Goal: Find specific page/section: Find specific page/section

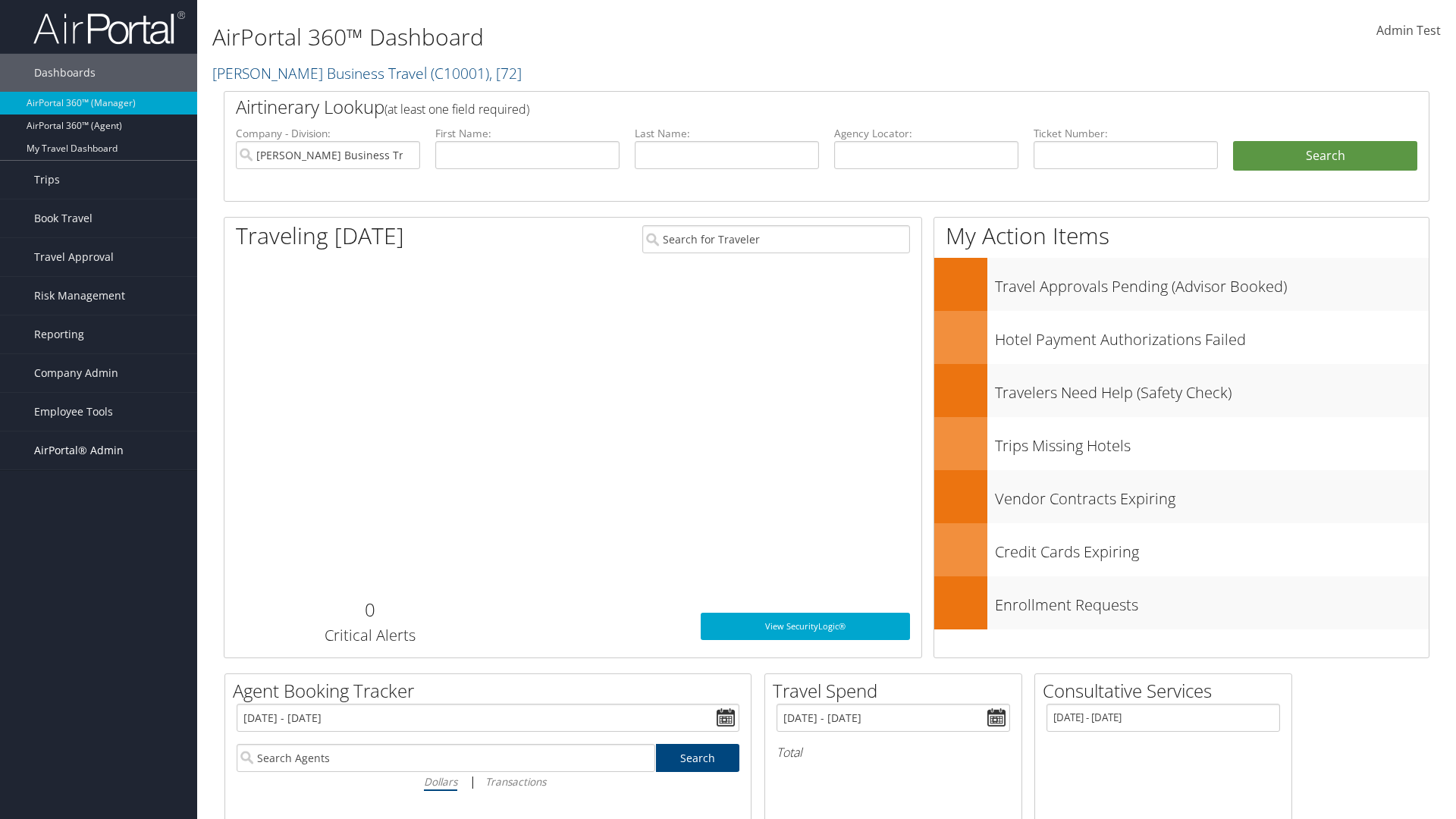
click at [99, 451] on span "AirPortal® Admin" at bounding box center [79, 450] width 90 height 38
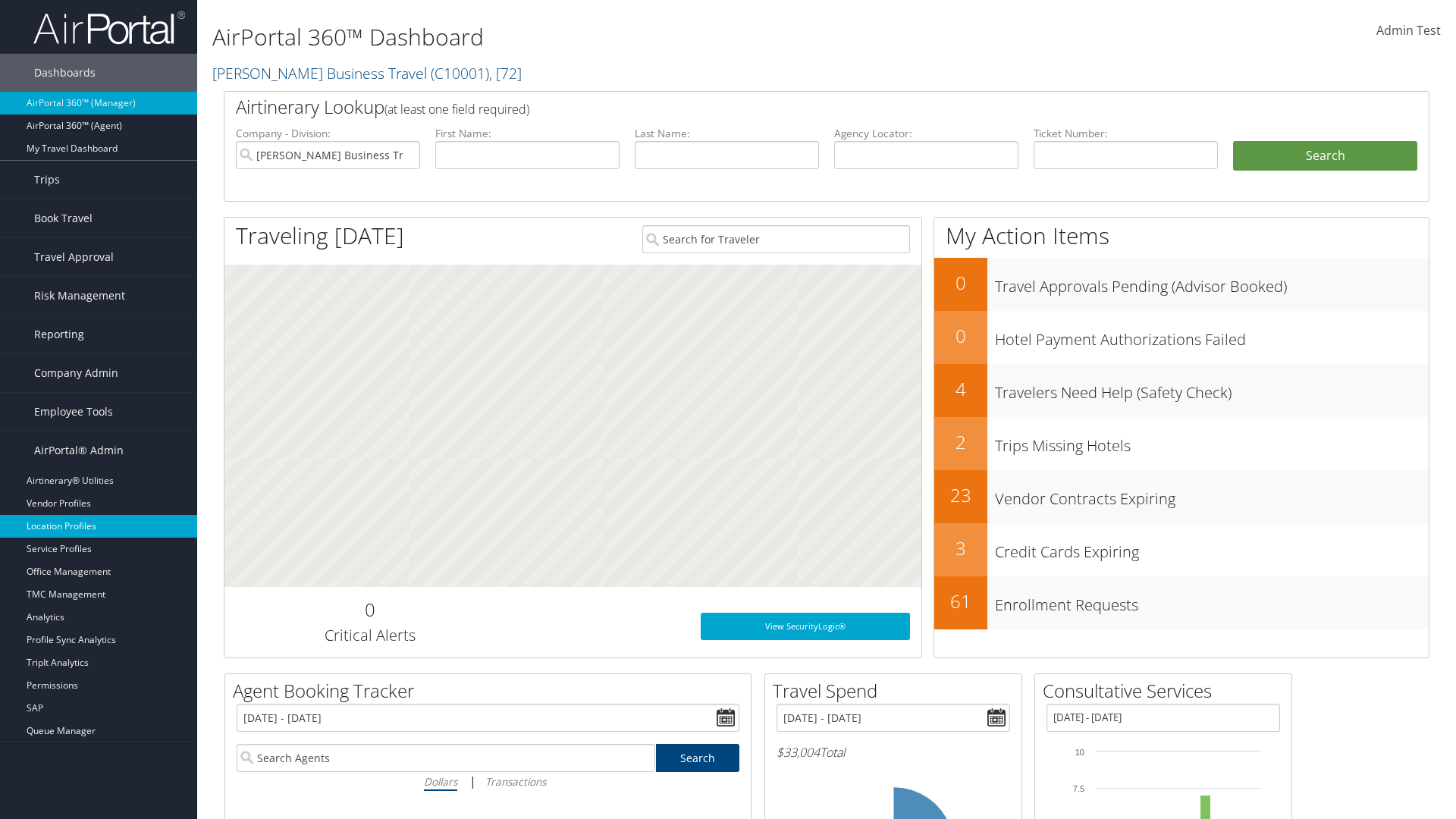
click at [99, 527] on link "Location Profiles" at bounding box center [98, 527] width 197 height 23
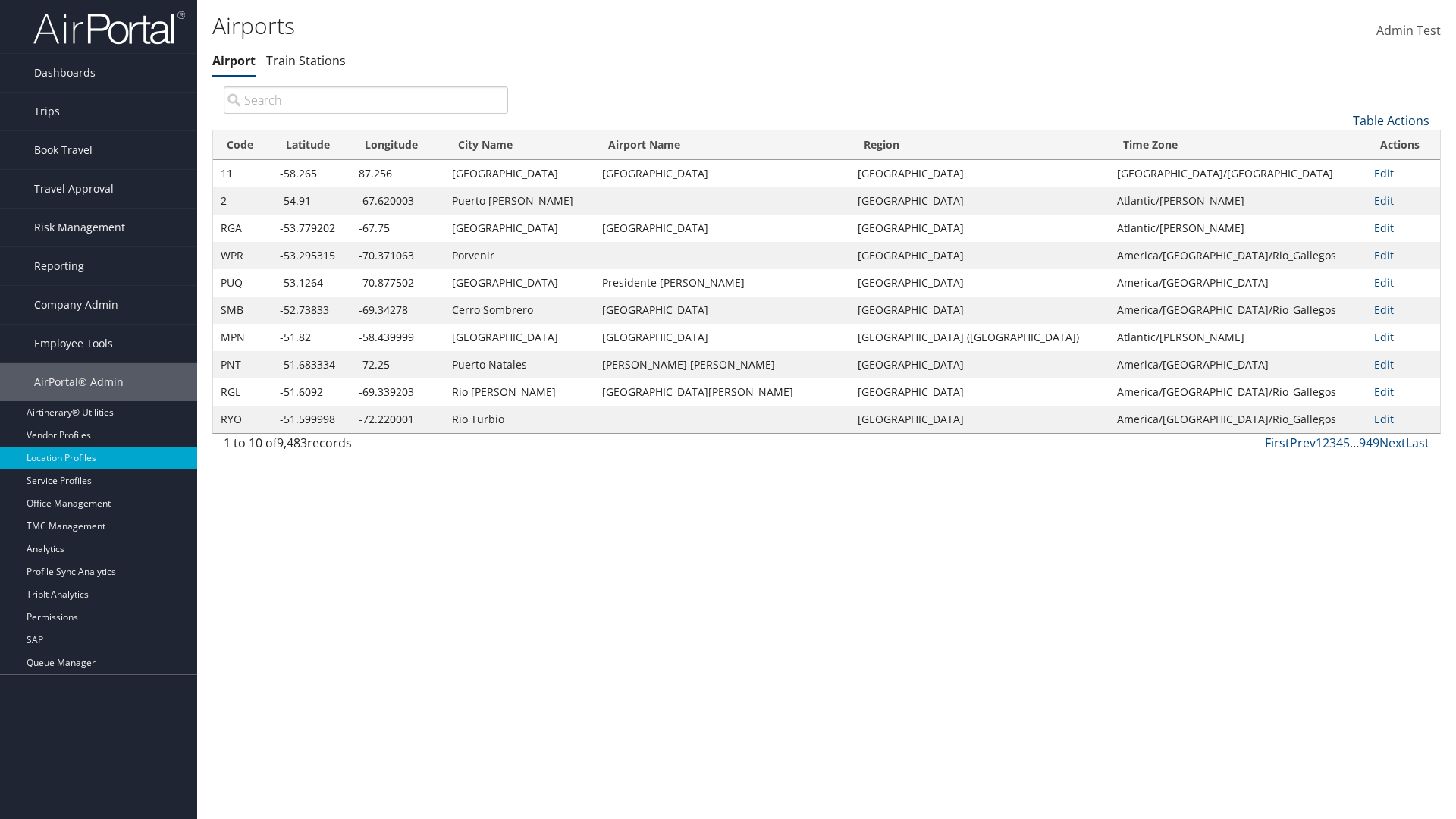
click at [1390, 119] on link "Table Actions" at bounding box center [1390, 120] width 77 height 17
click at [1339, 221] on link "Page Length" at bounding box center [1340, 221] width 200 height 26
click at [1339, 170] on link "25" at bounding box center [1340, 171] width 200 height 26
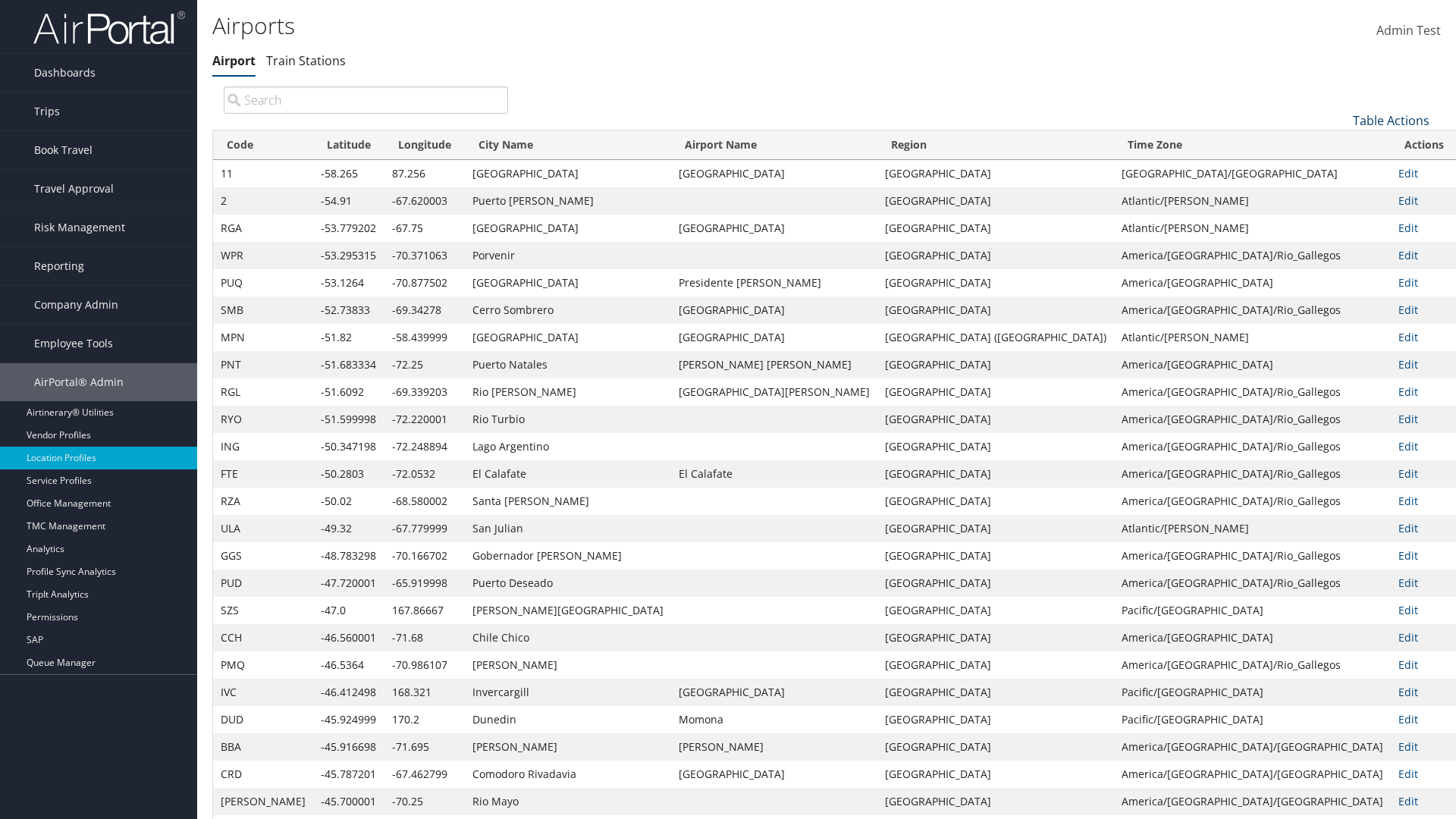
click at [1390, 119] on link "Table Actions" at bounding box center [1390, 120] width 77 height 17
click at [1339, 221] on link "Page Length" at bounding box center [1340, 221] width 200 height 26
click at [1339, 196] on link "50" at bounding box center [1340, 197] width 200 height 26
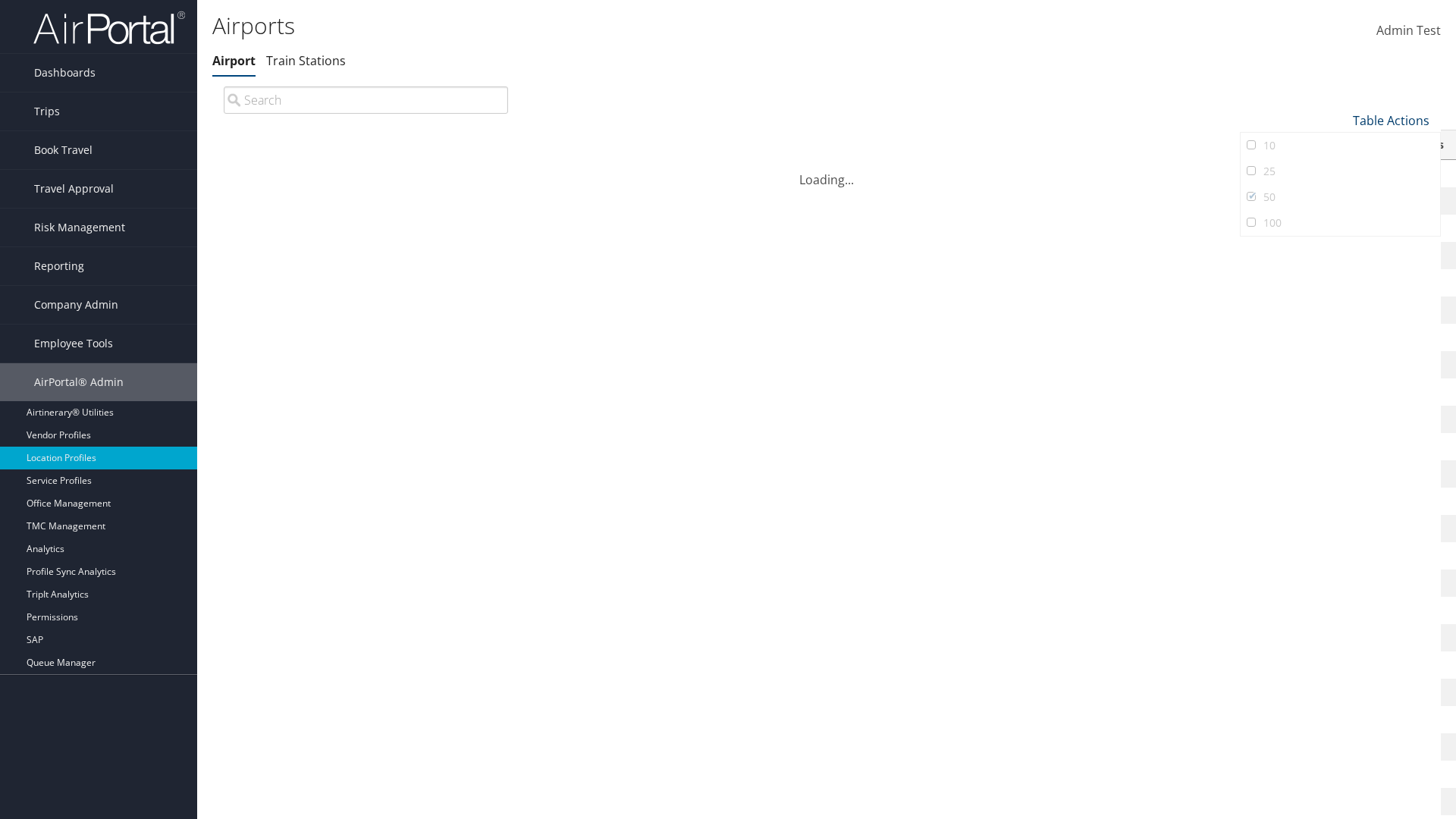
click at [1390, 112] on link "Table Actions" at bounding box center [1390, 120] width 77 height 17
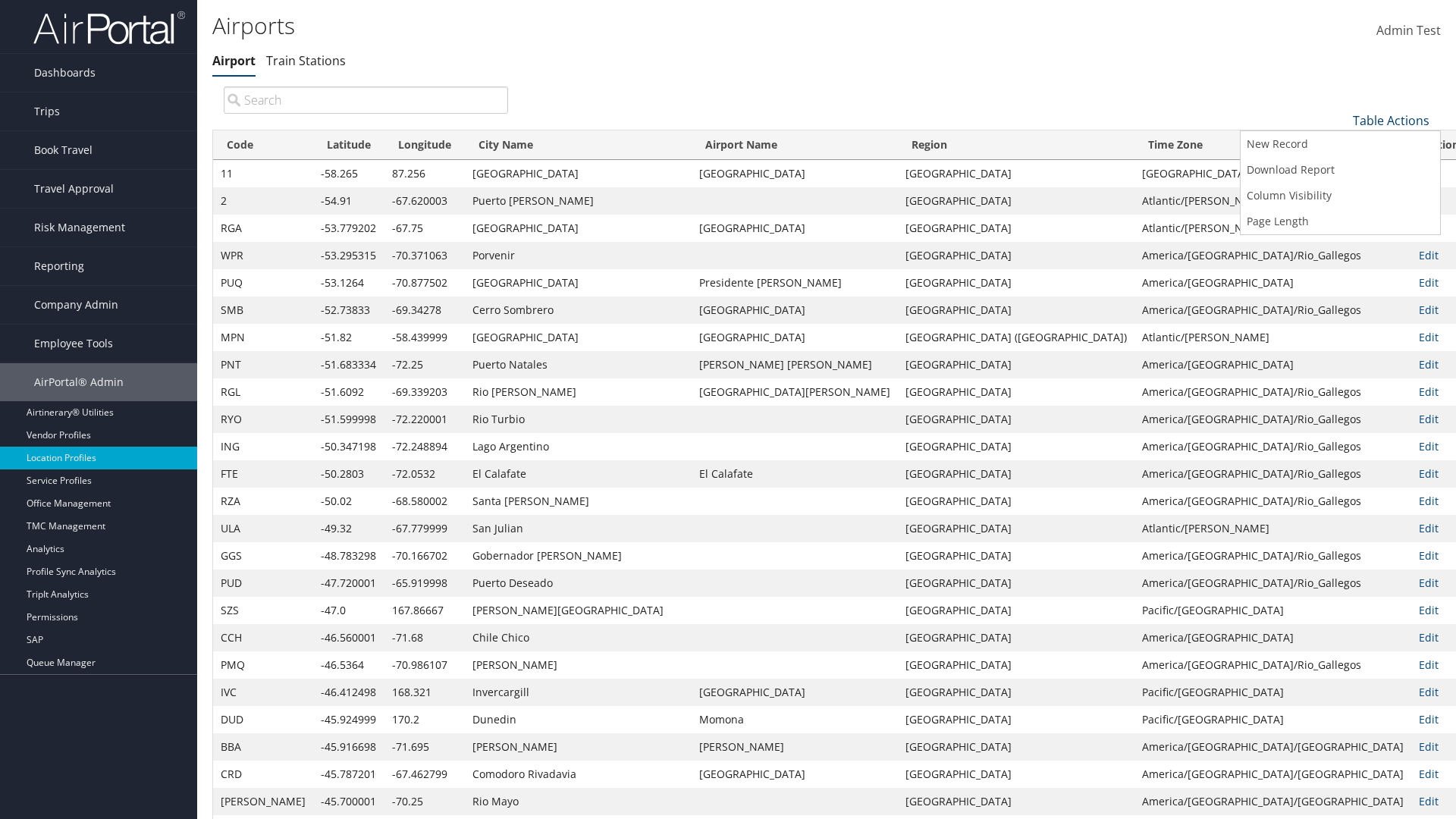
scroll to position [50, 0]
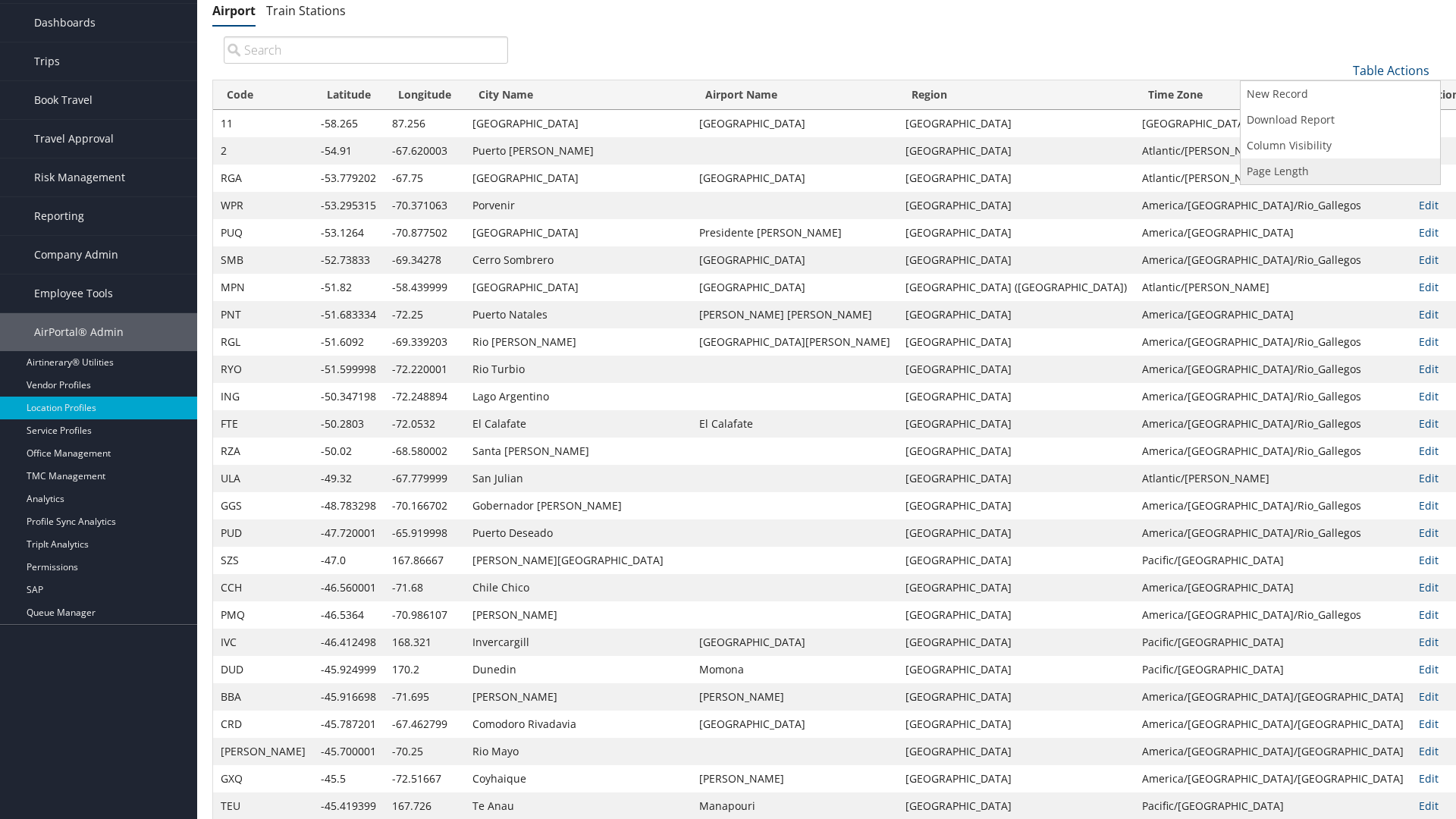
click at [1339, 170] on link "Page Length" at bounding box center [1340, 171] width 200 height 26
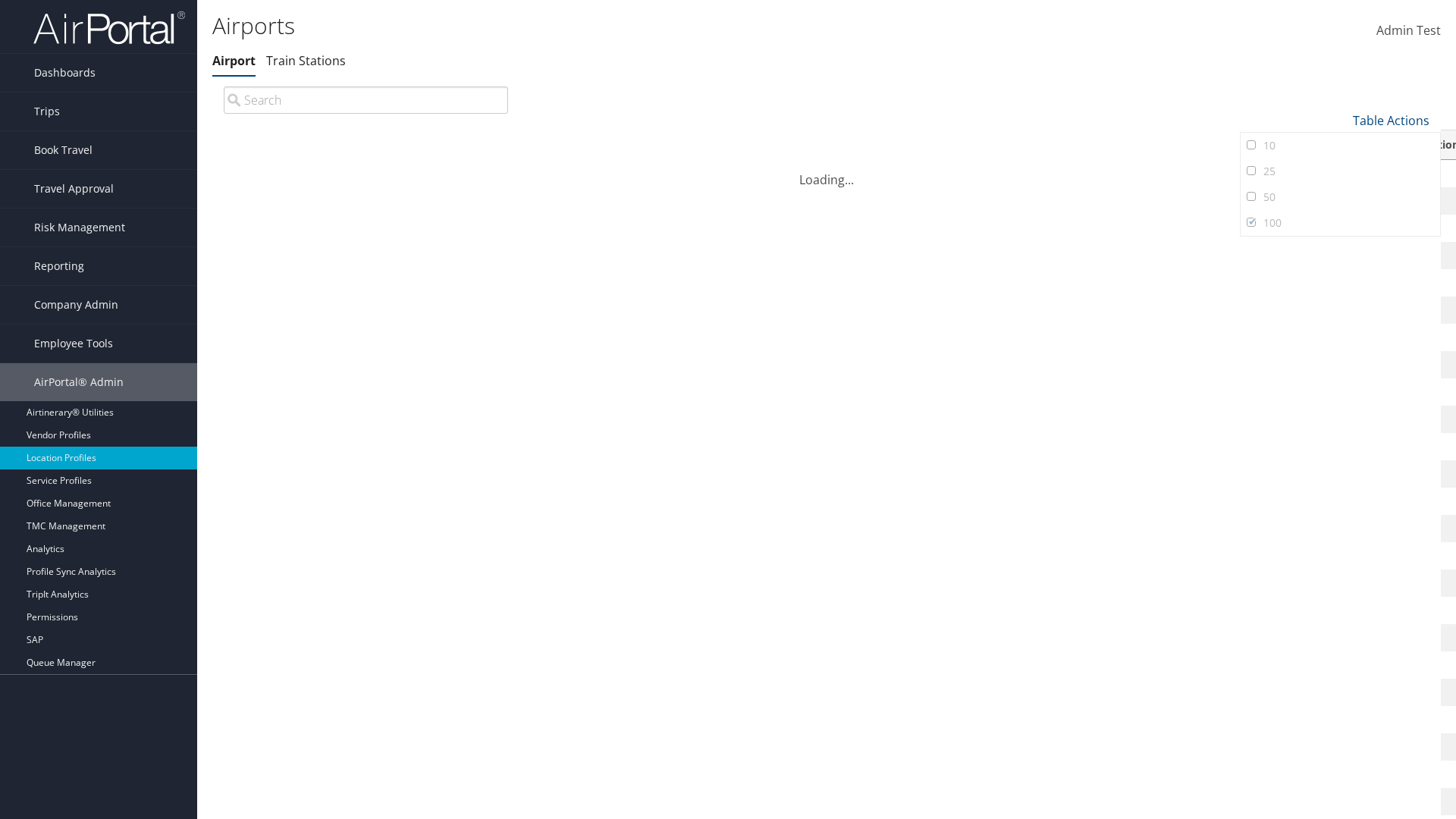
scroll to position [130, 0]
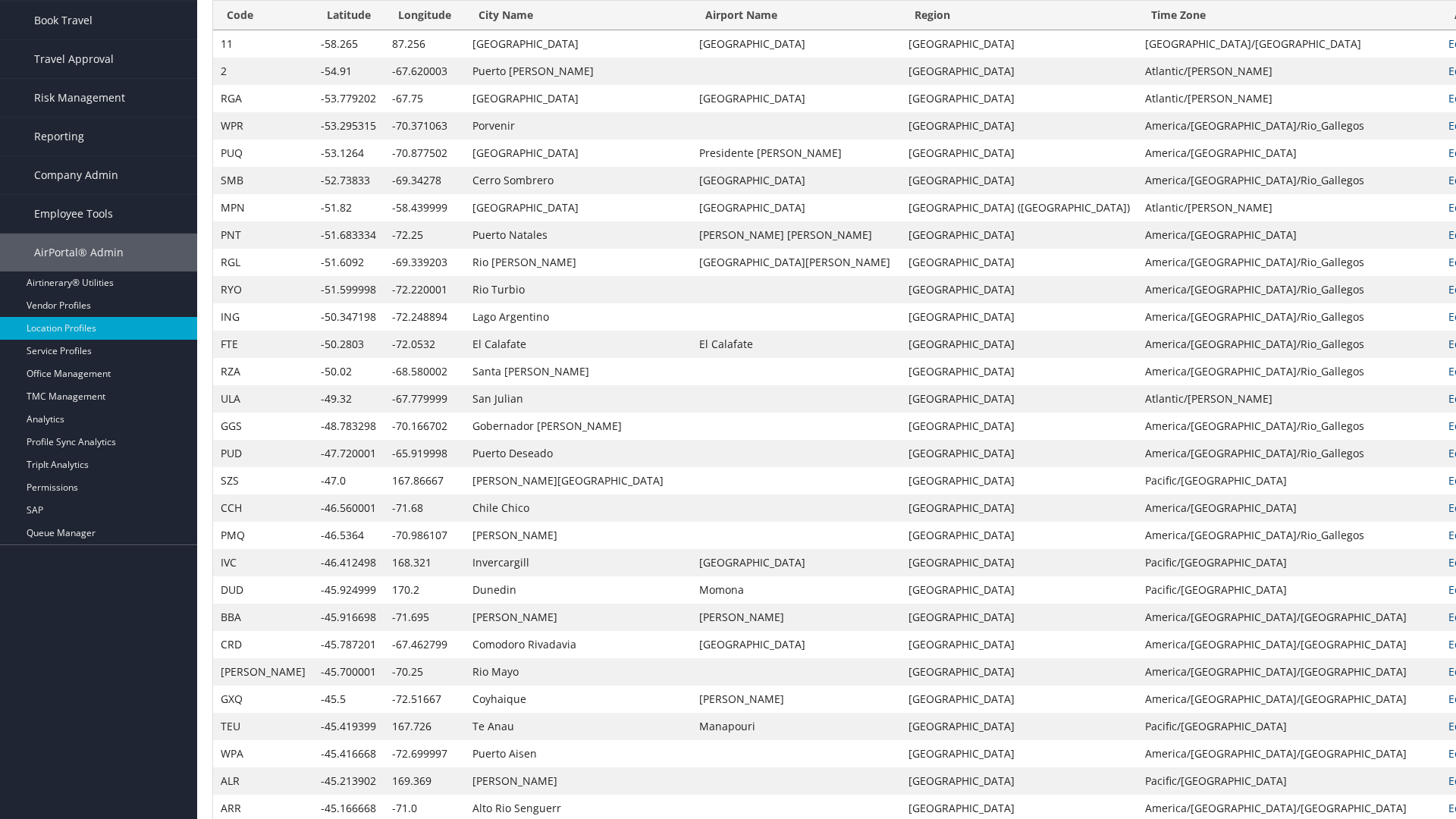
click at [244, 15] on th "Code" at bounding box center [263, 16] width 100 height 30
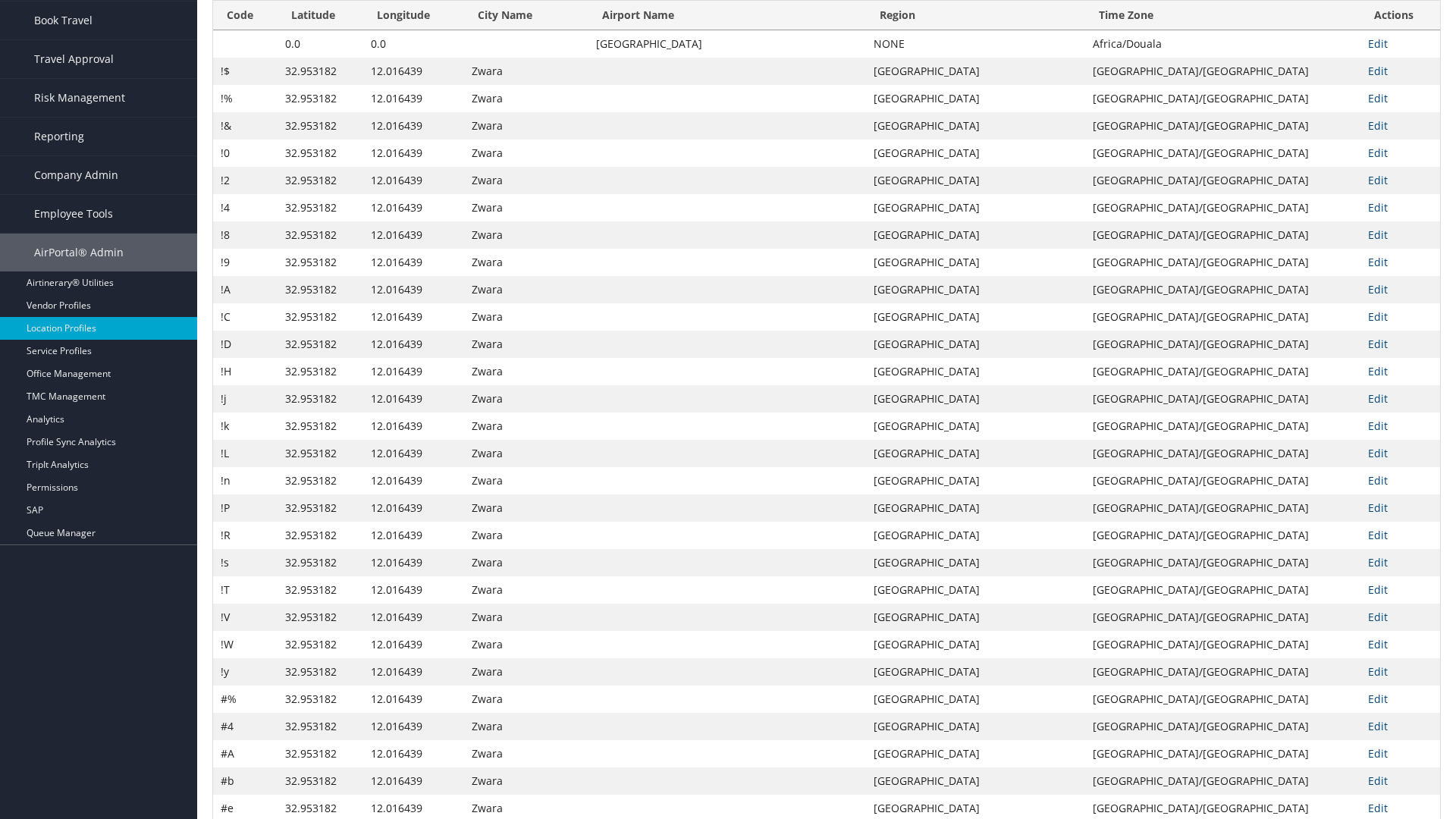
click at [245, 31] on th "Code" at bounding box center [245, 16] width 65 height 30
click at [321, 31] on th "Latitude" at bounding box center [320, 16] width 86 height 30
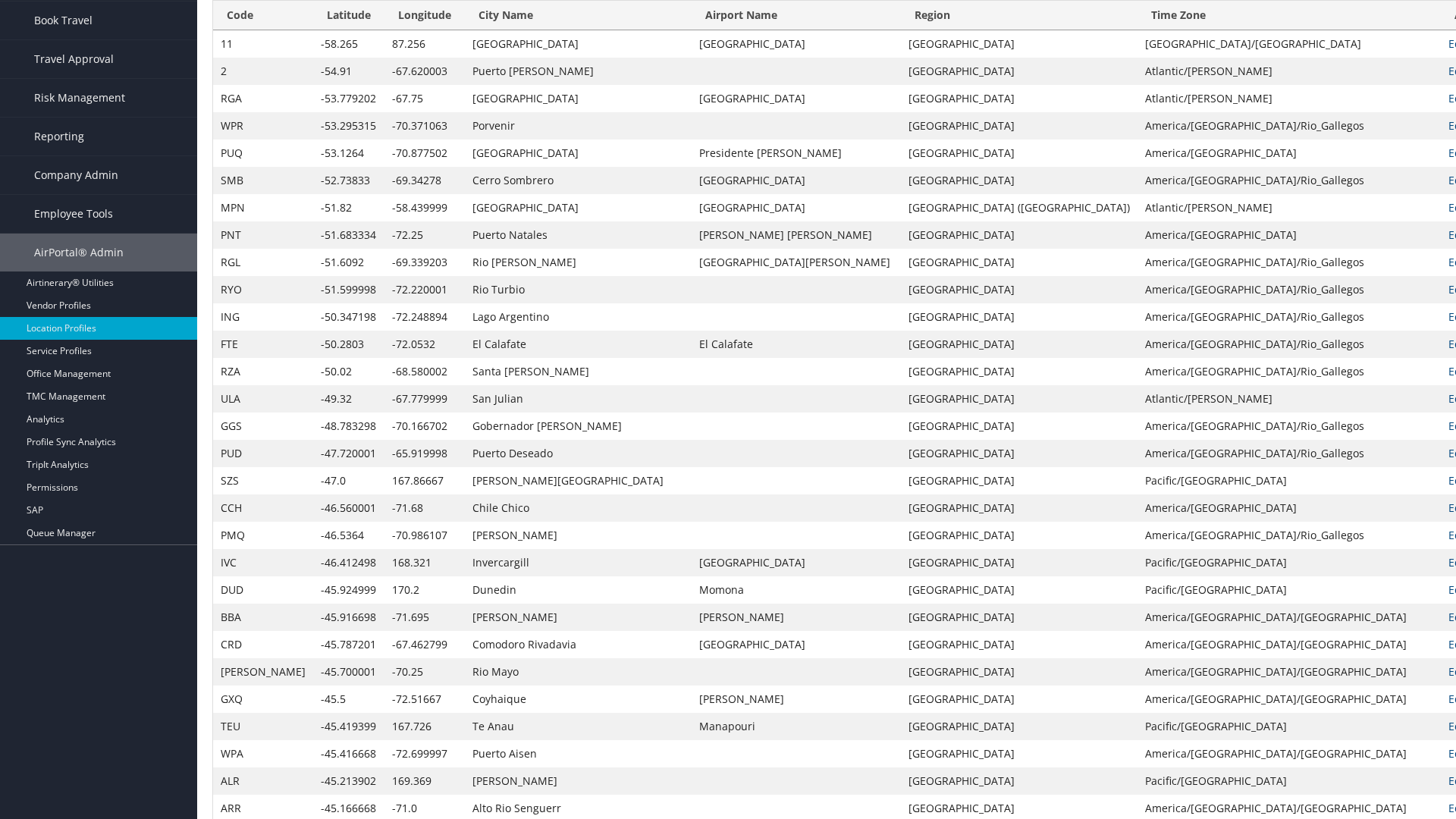
click at [318, 31] on th "Latitude" at bounding box center [348, 16] width 71 height 30
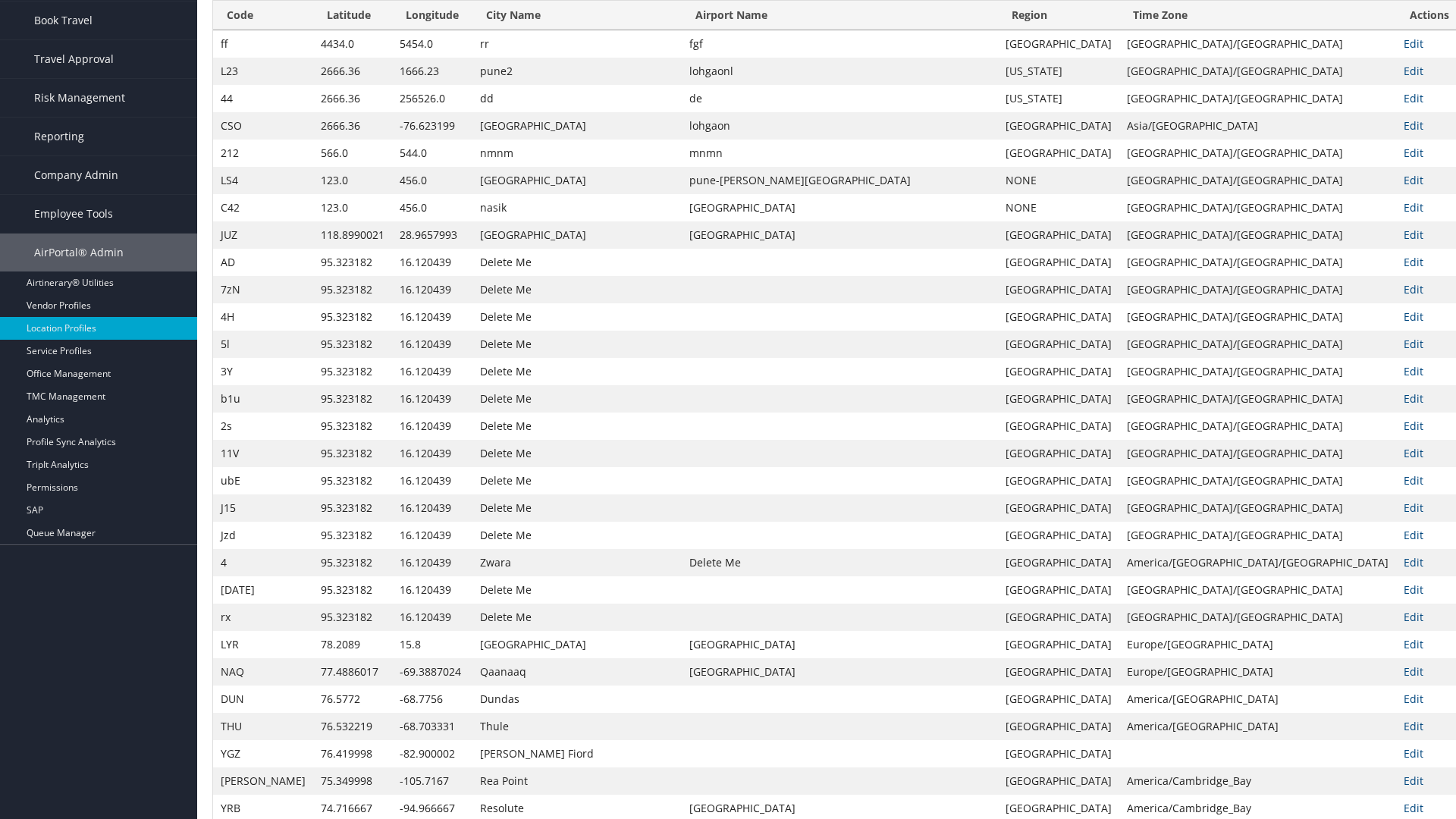
click at [415, 31] on th "Longitude" at bounding box center [432, 16] width 80 height 30
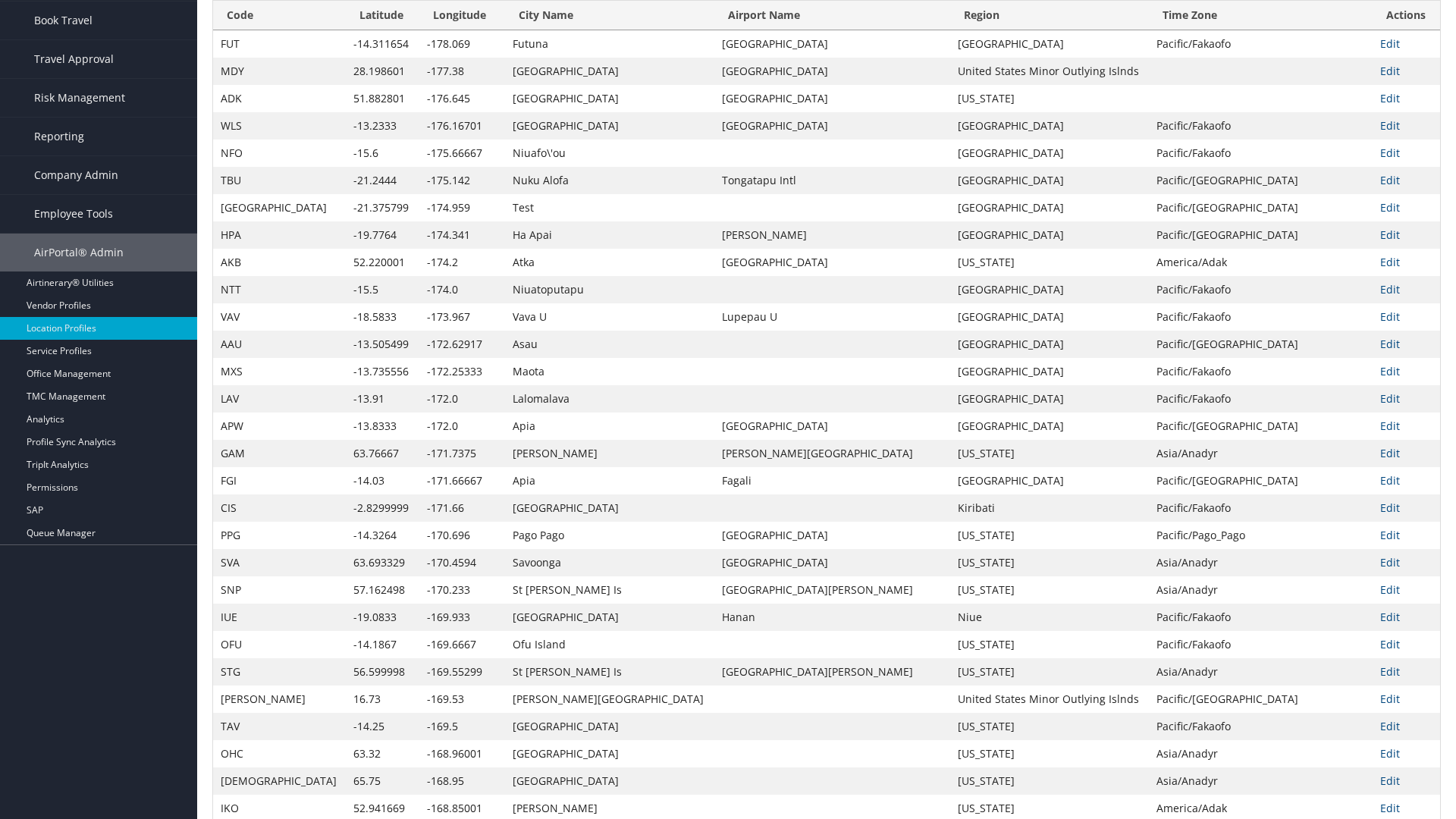
click at [419, 31] on th "Longitude" at bounding box center [462, 16] width 86 height 30
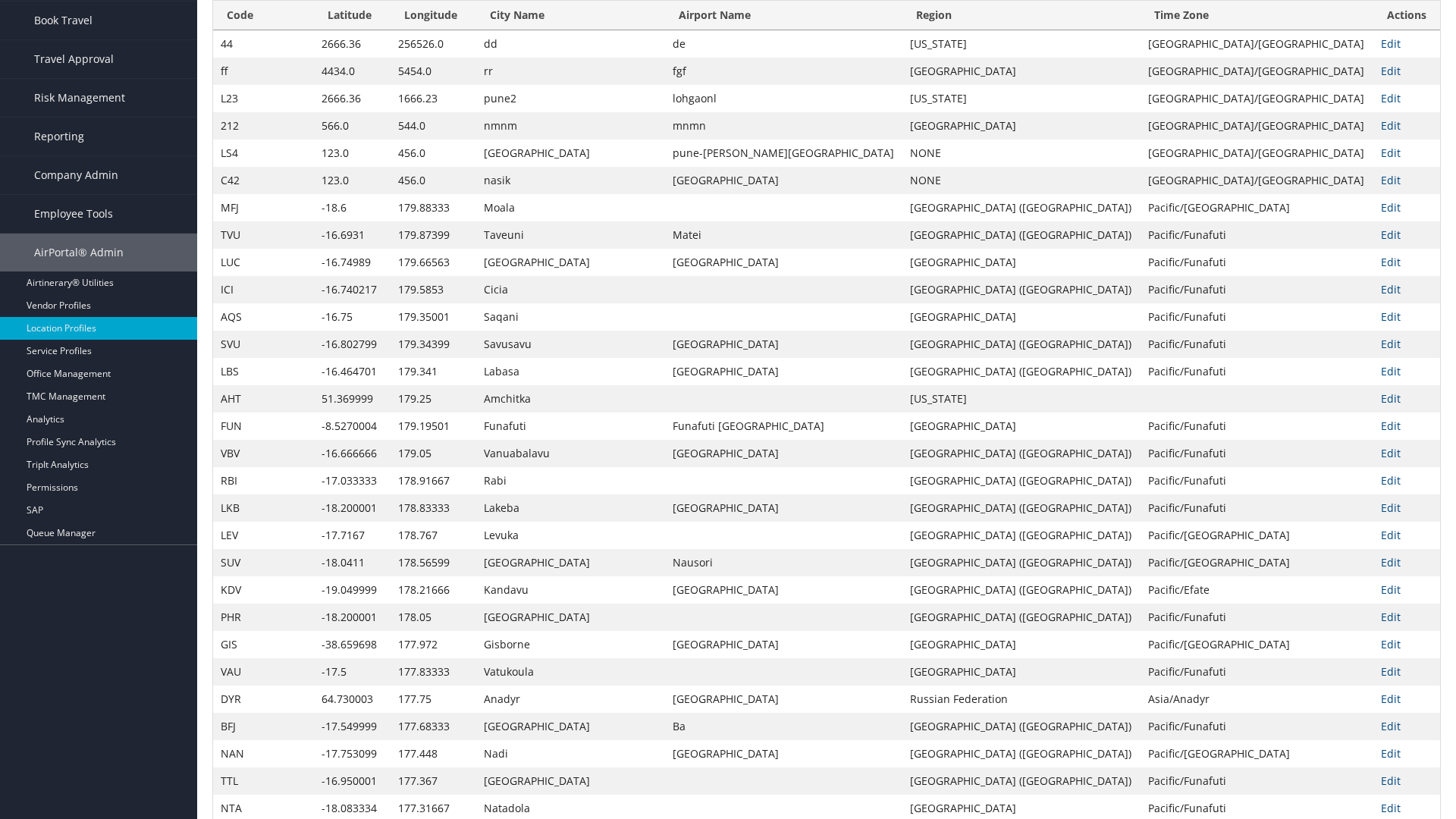
click at [536, 31] on th "City Name" at bounding box center [571, 16] width 189 height 30
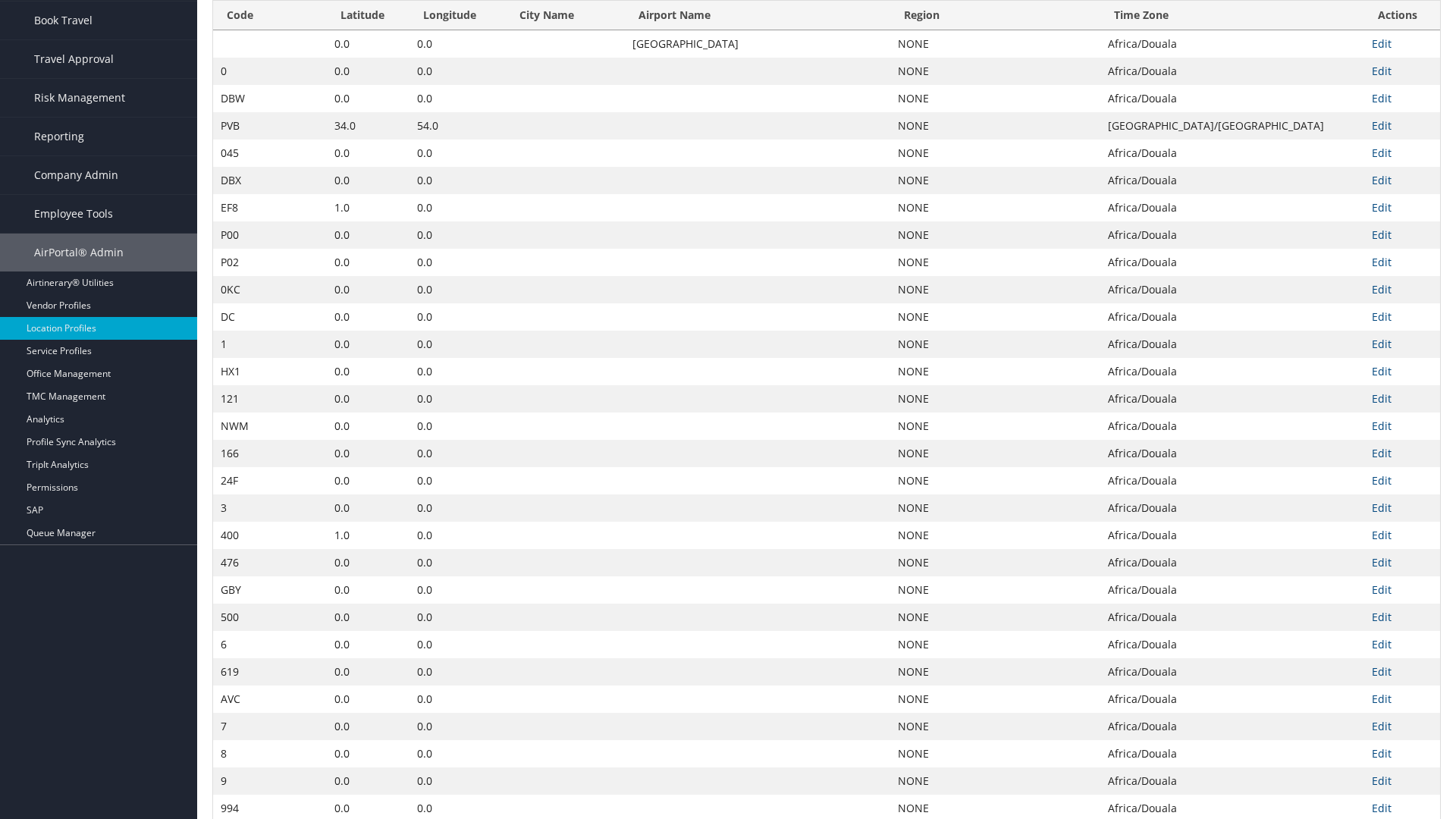
click at [529, 31] on th "City Name" at bounding box center [565, 16] width 119 height 30
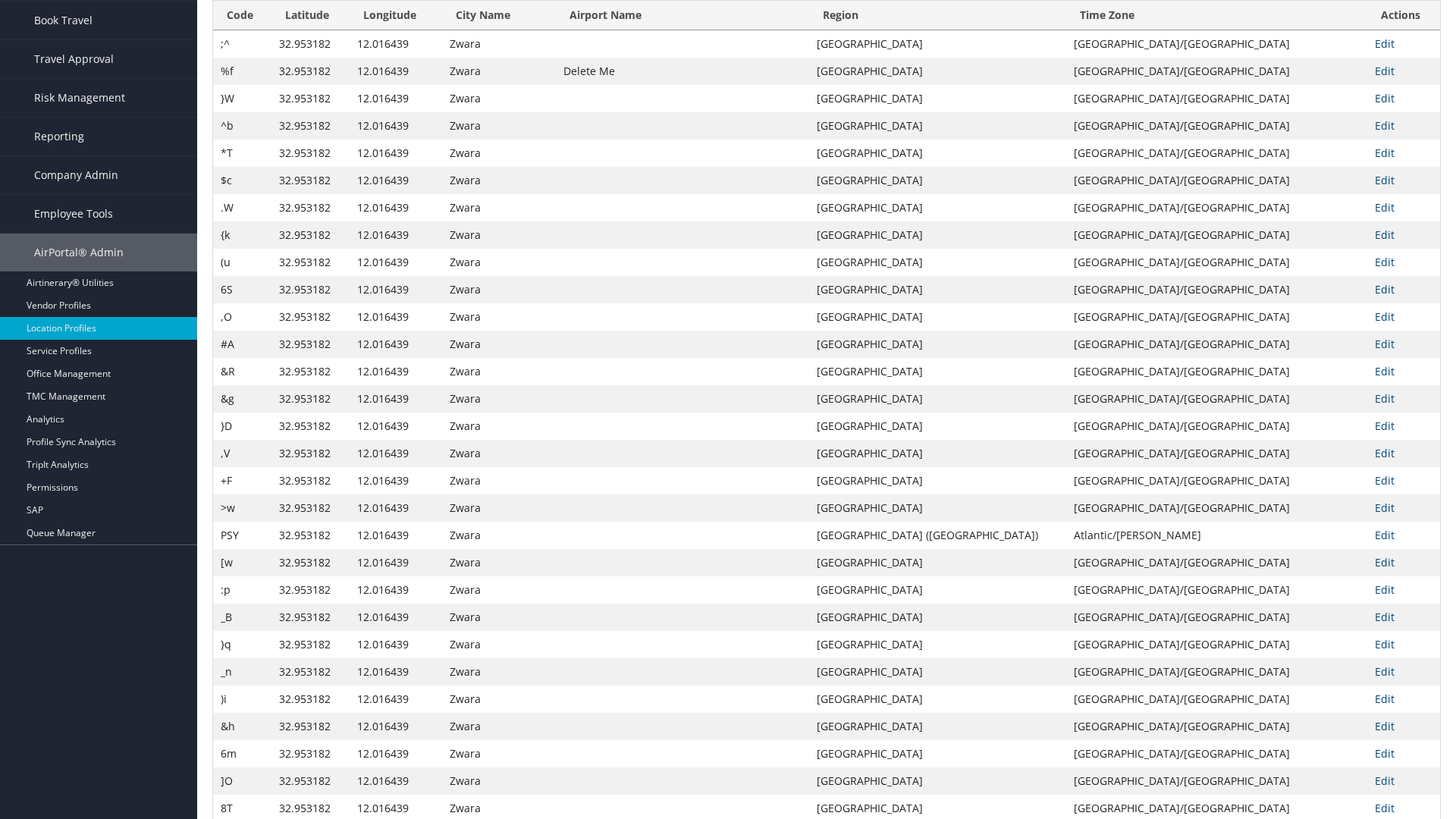
click at [733, 15] on th "Airport Name" at bounding box center [683, 16] width 253 height 30
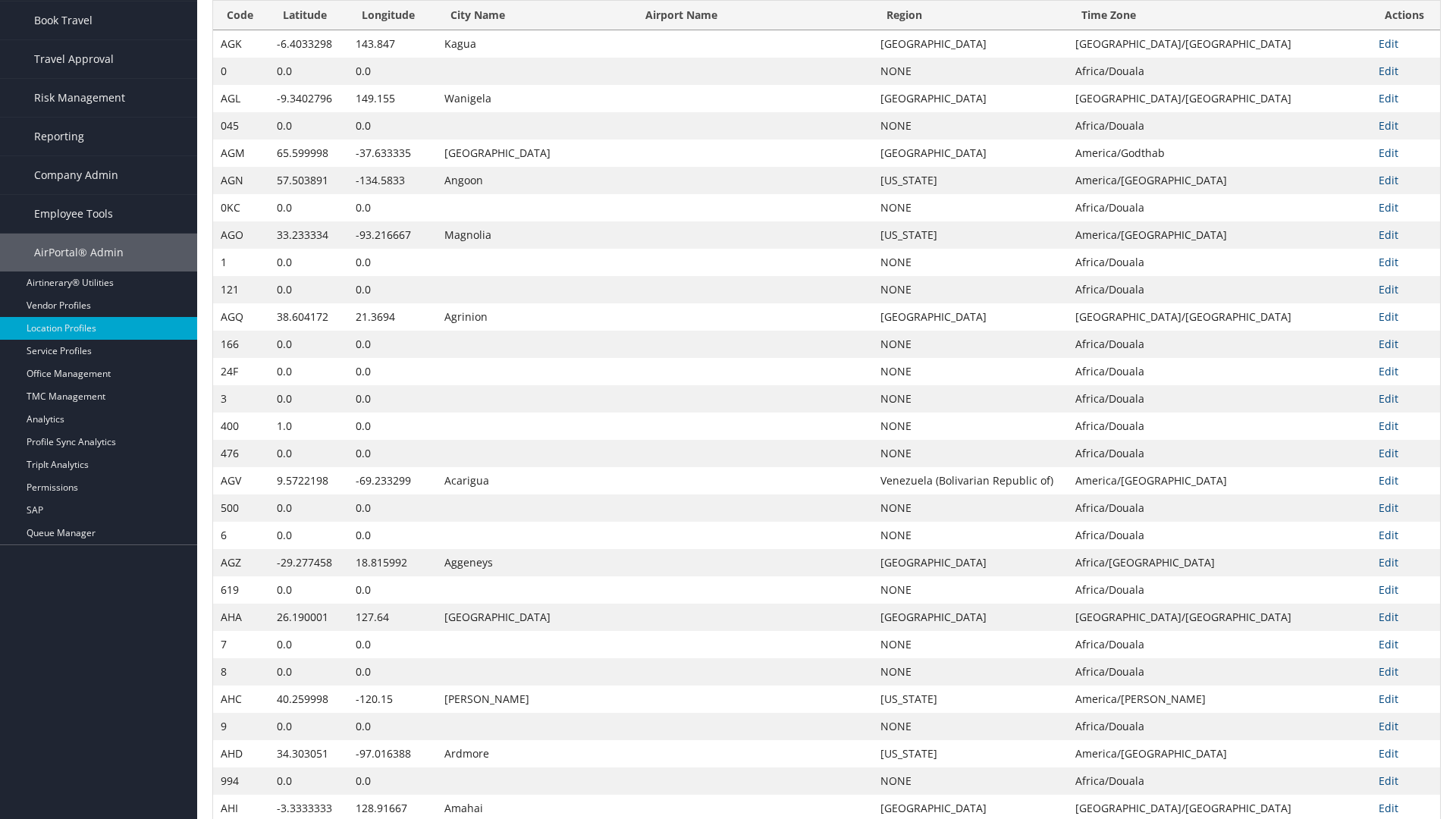
click at [734, 31] on th "Airport Name" at bounding box center [752, 16] width 241 height 30
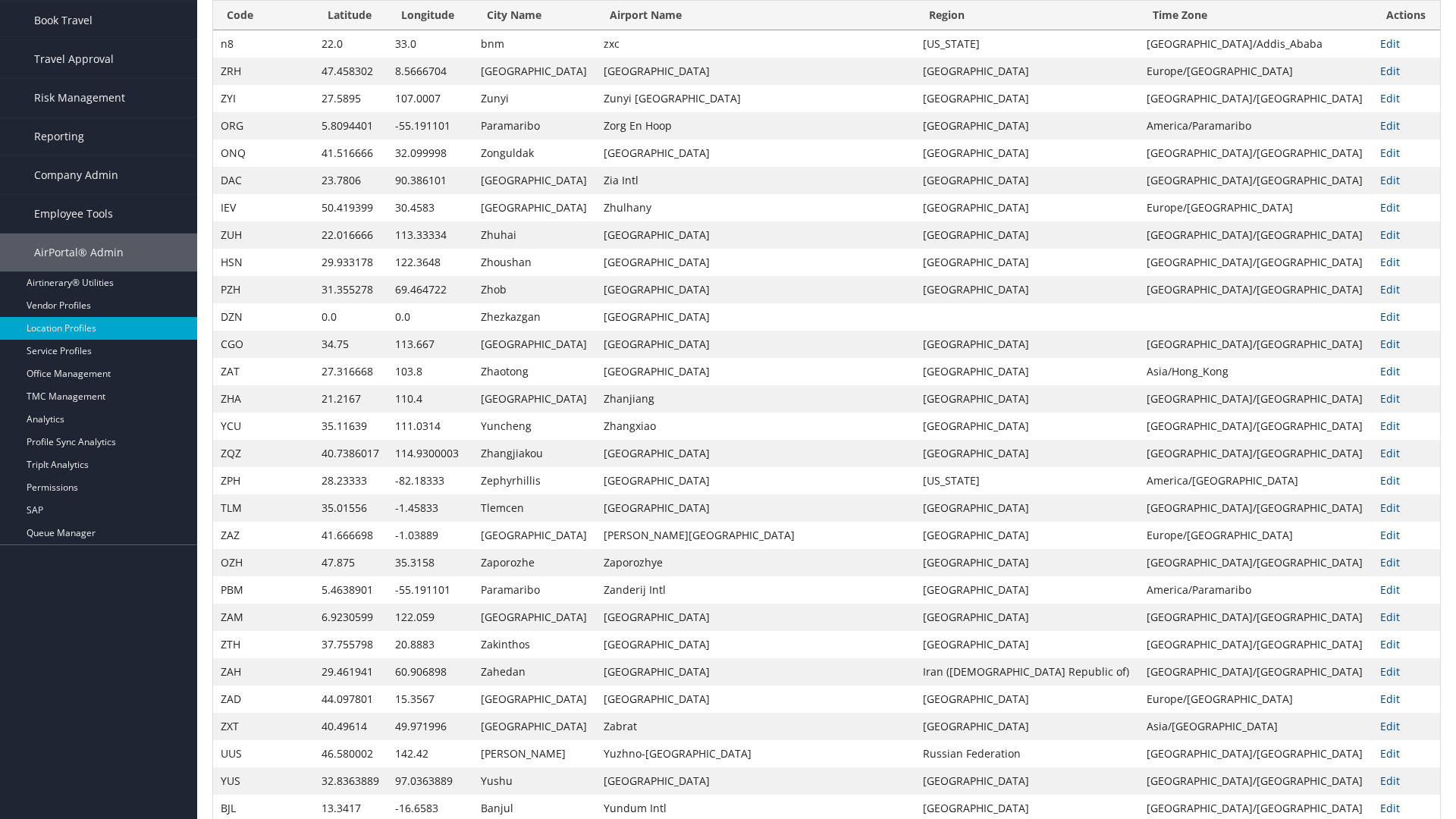
scroll to position [0, 0]
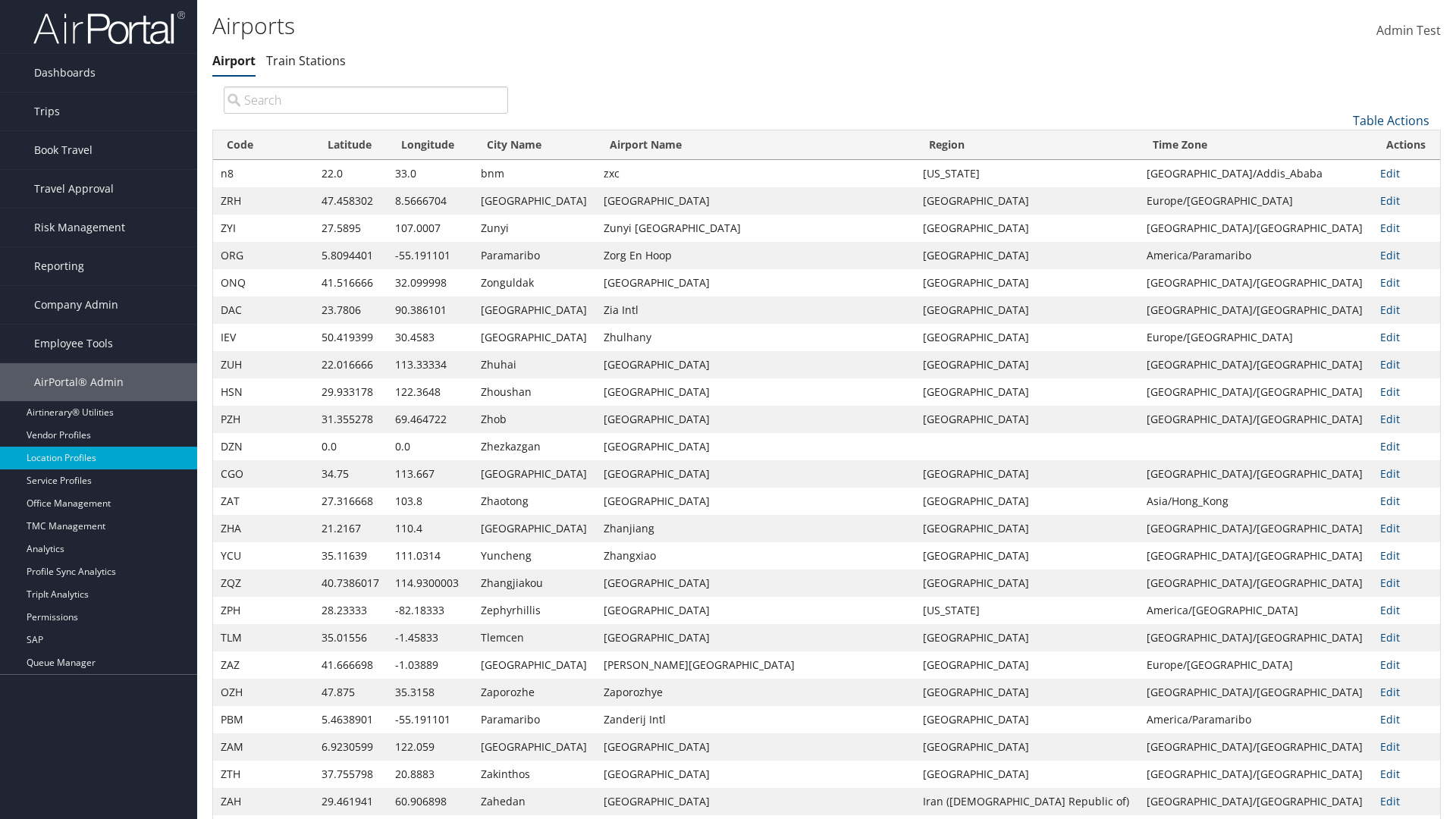
click at [1022, 145] on th "Region" at bounding box center [1027, 145] width 224 height 30
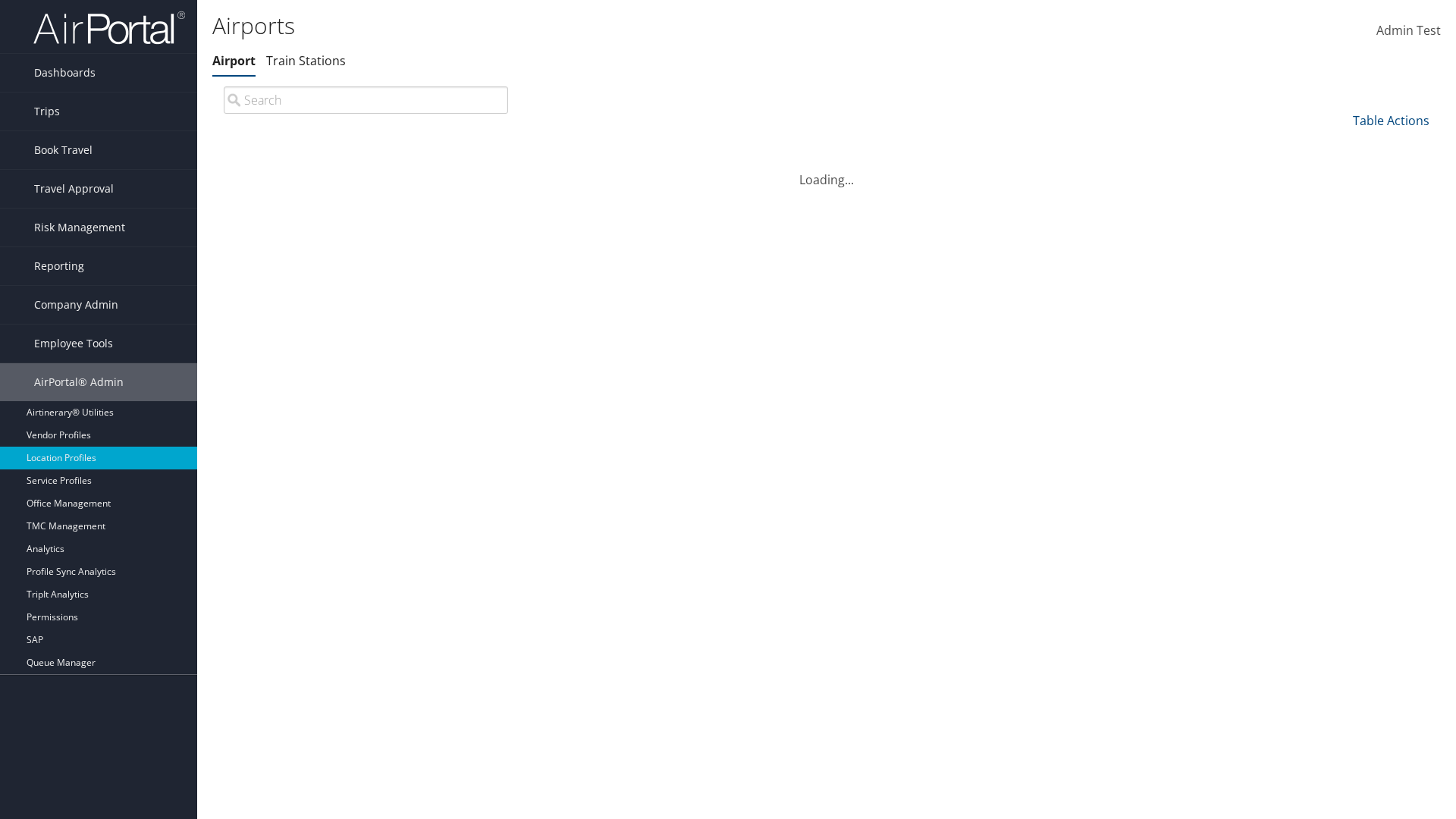
scroll to position [130, 0]
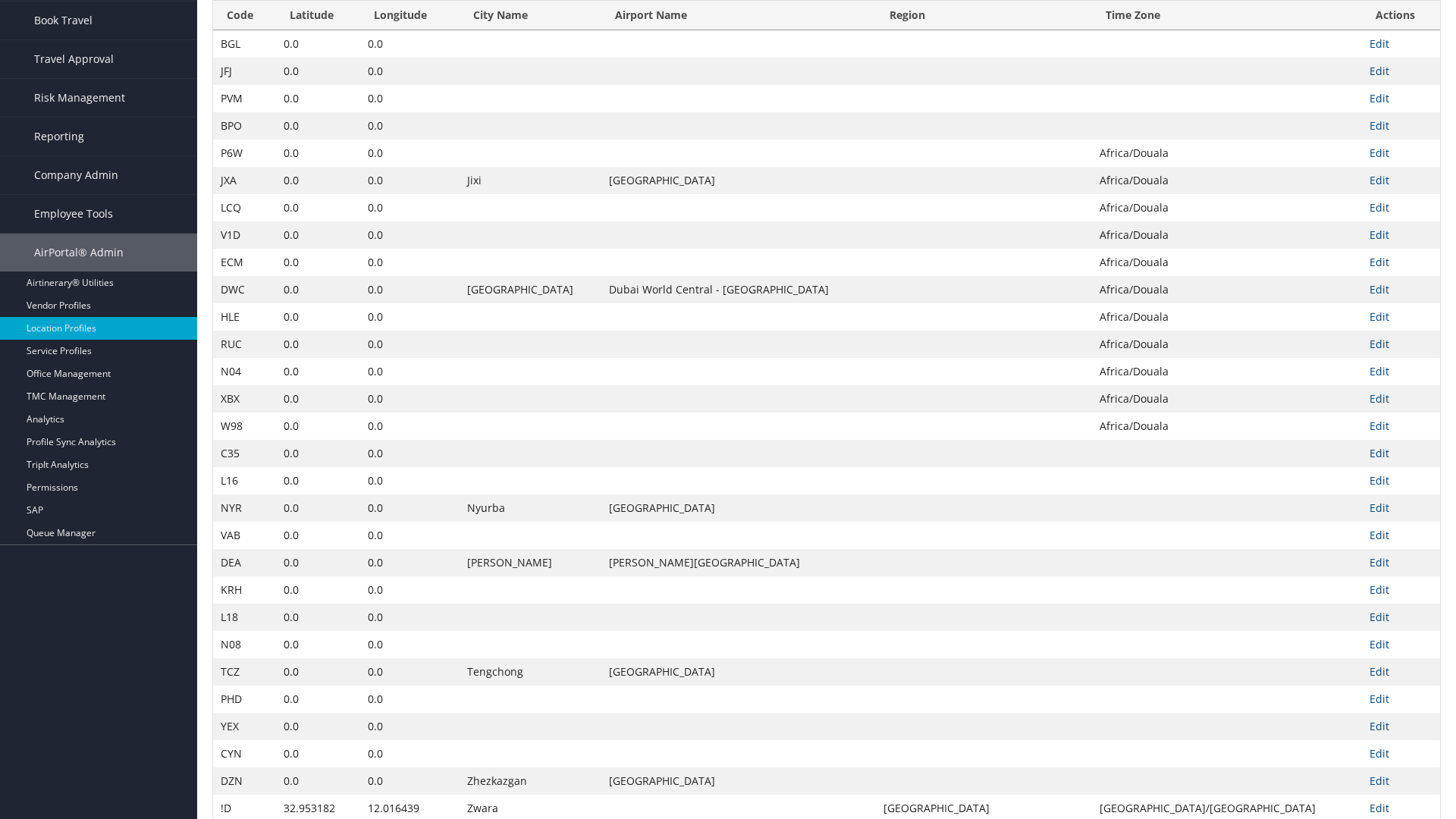
click at [1010, 31] on th "Region" at bounding box center [983, 16] width 216 height 30
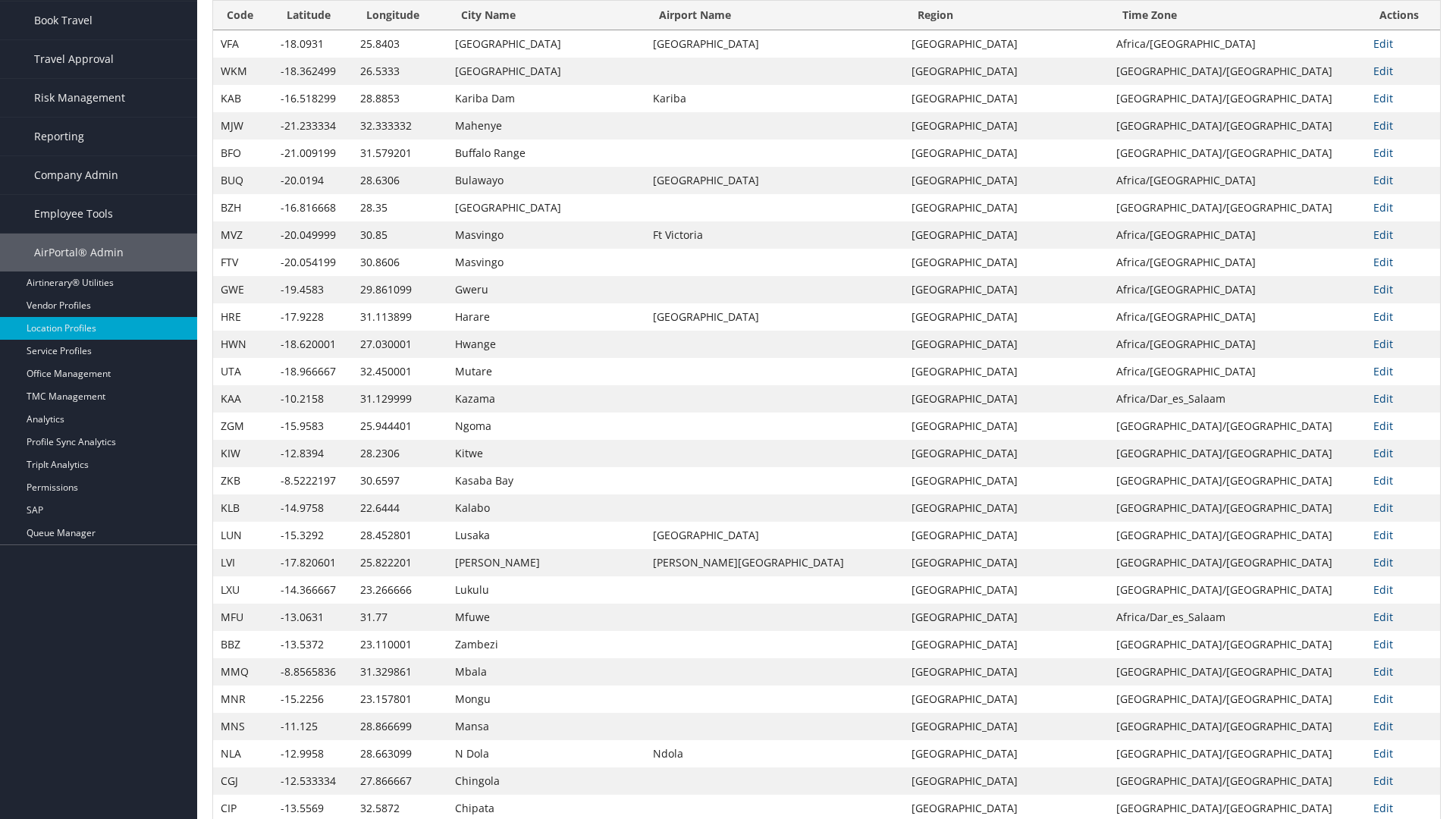
click at [1231, 31] on th "Time Zone" at bounding box center [1237, 16] width 257 height 30
